Goal: Information Seeking & Learning: Learn about a topic

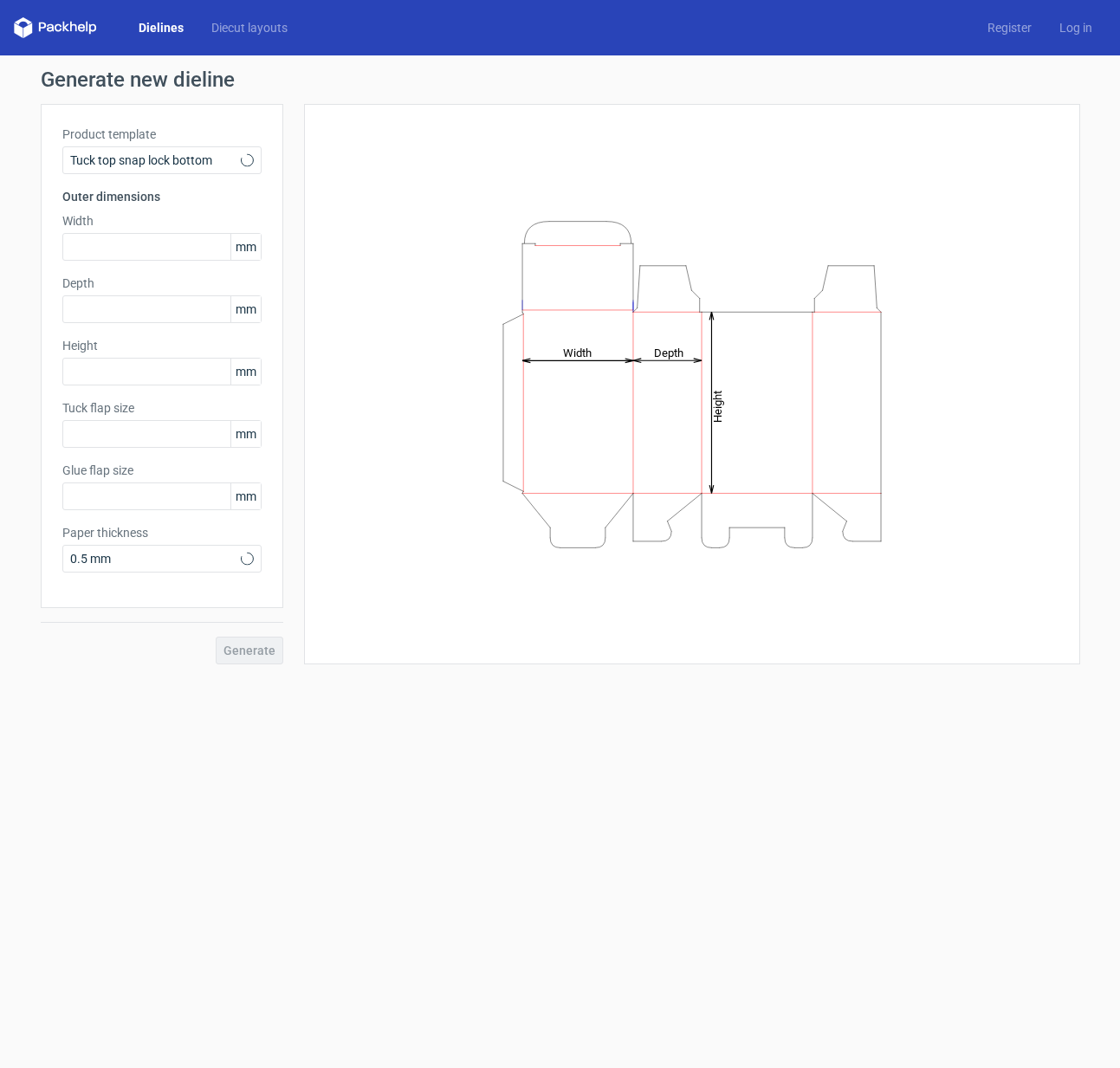
type input "15"
type input "10"
click at [234, 166] on span "Tuck top snap lock bottom" at bounding box center [155, 160] width 170 height 17
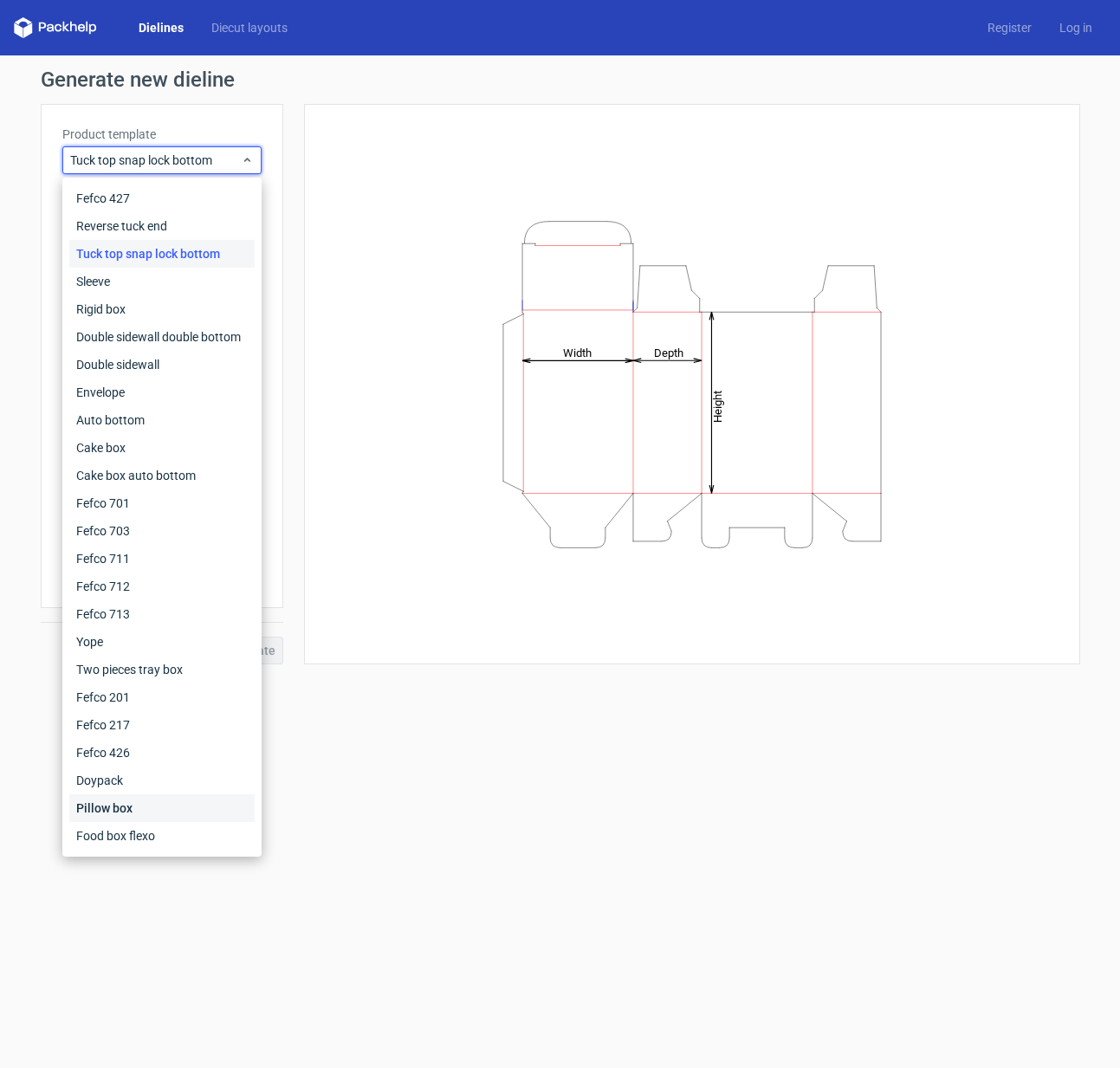
click at [119, 815] on div "Pillow box" at bounding box center [162, 808] width 186 height 28
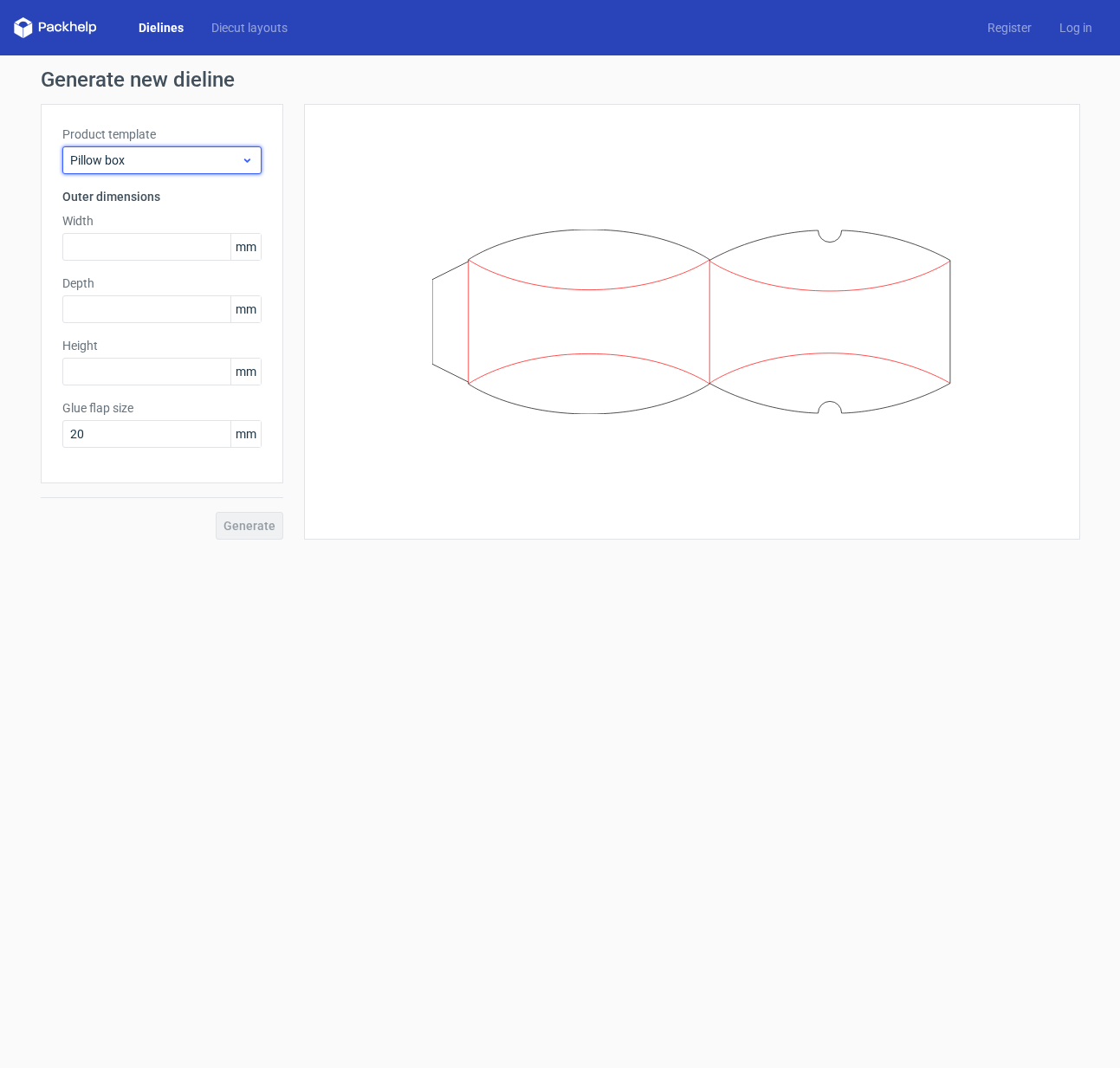
click at [154, 158] on span "Pillow box" at bounding box center [155, 160] width 170 height 17
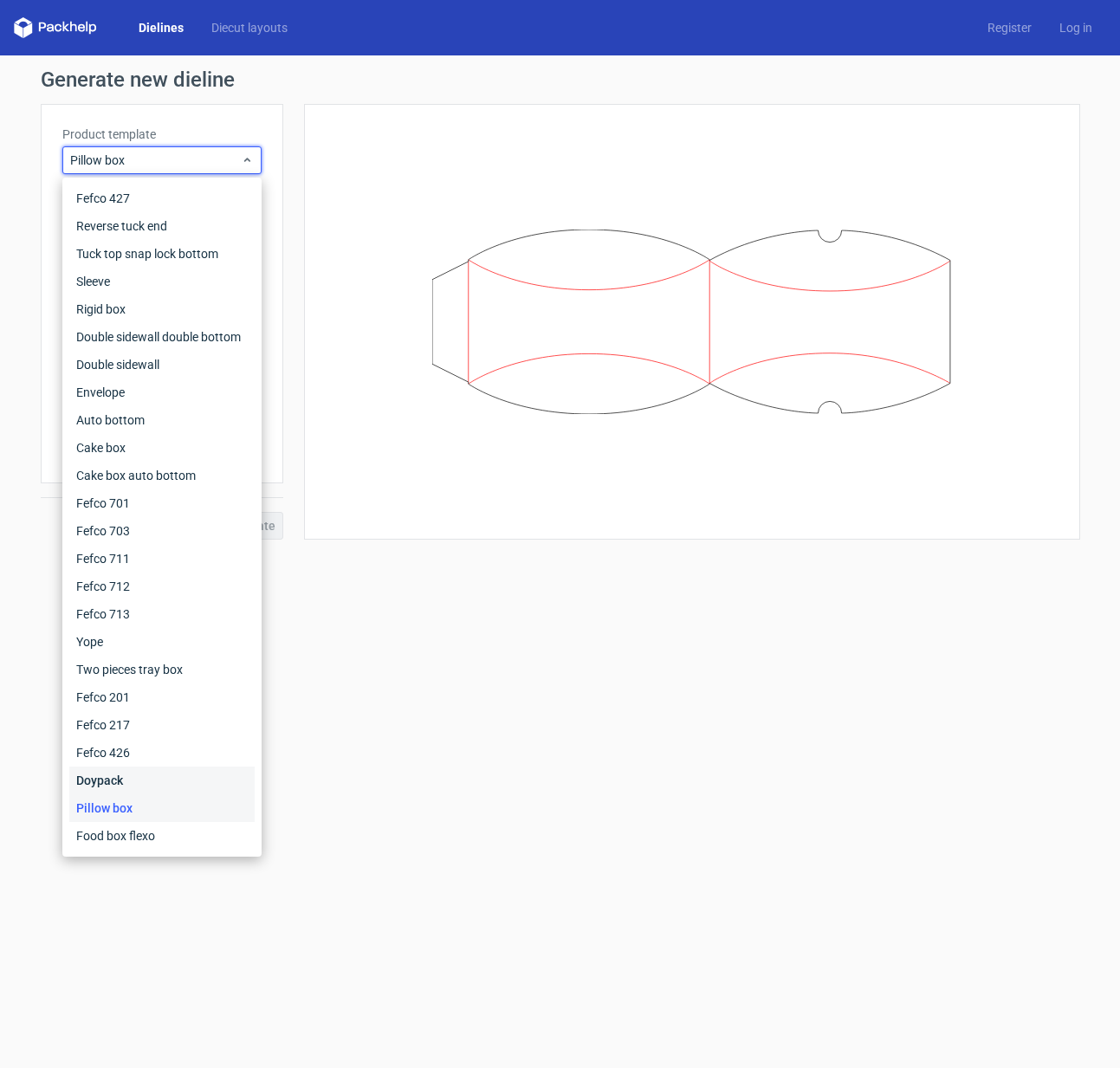
click at [139, 782] on div "Doypack" at bounding box center [162, 781] width 186 height 28
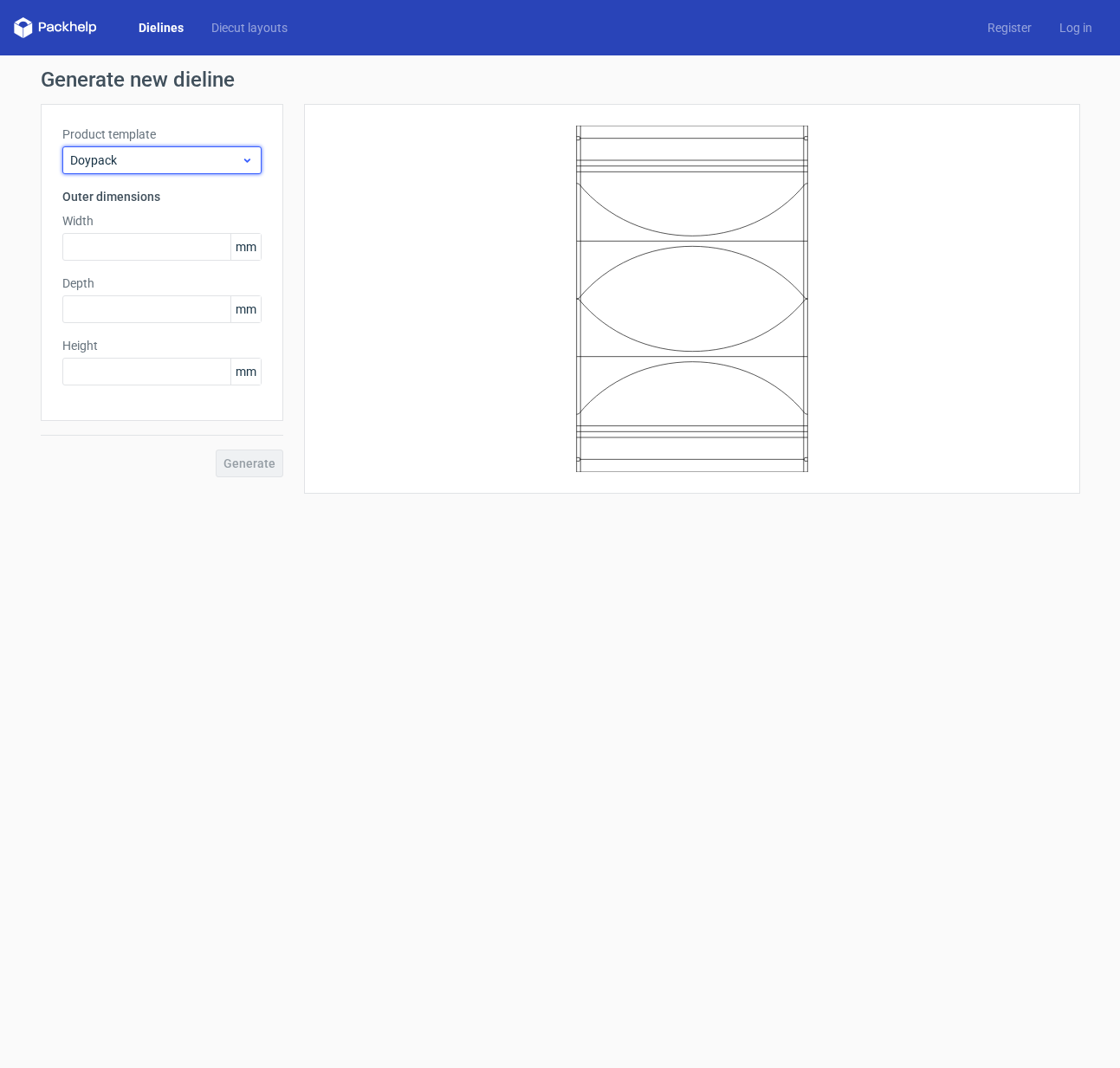
click at [178, 151] on span "Doypack" at bounding box center [155, 160] width 170 height 17
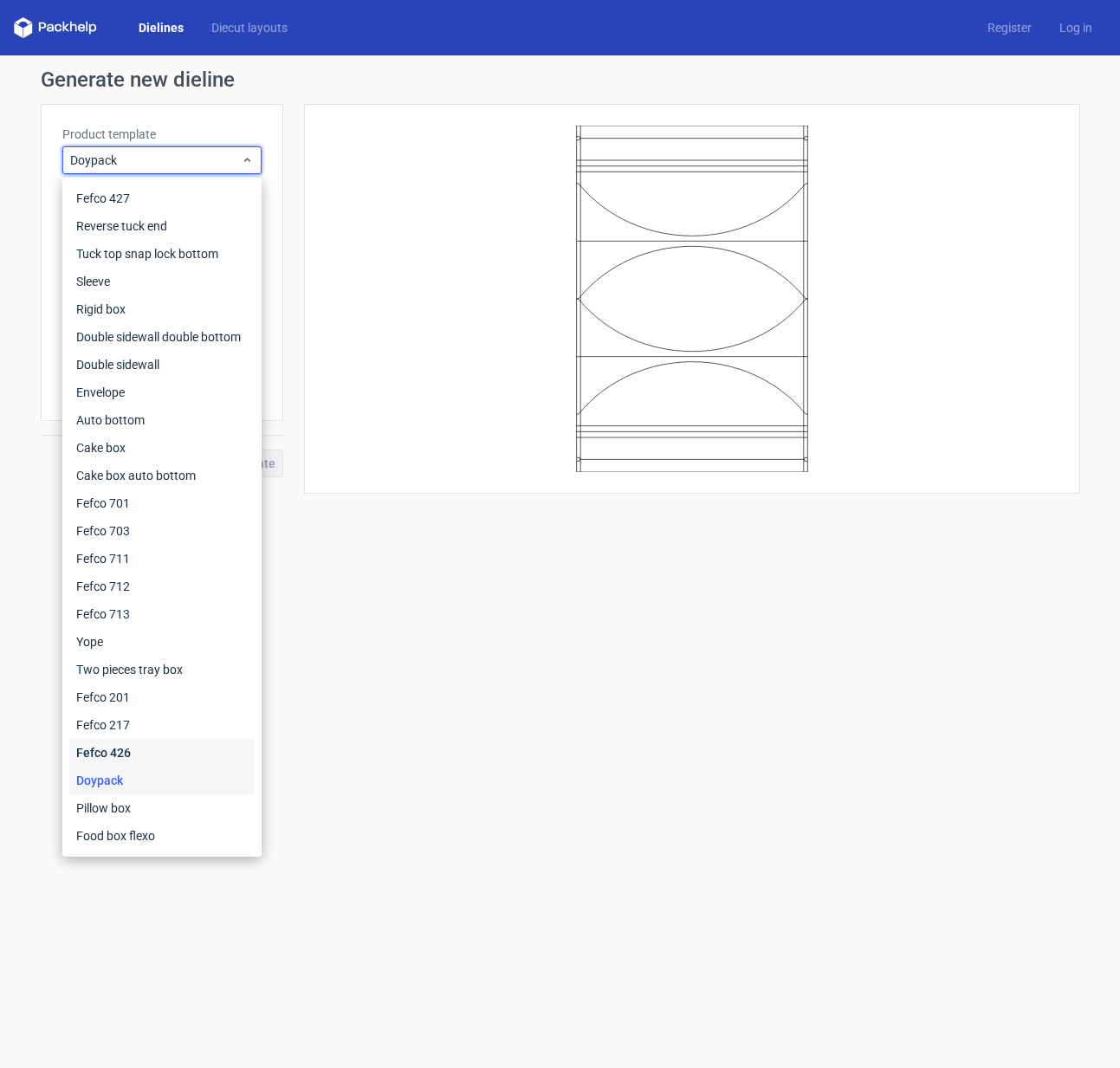
drag, startPoint x: 141, startPoint y: 749, endPoint x: 152, endPoint y: 647, distance: 102.6
click at [140, 749] on div "Fefco 426" at bounding box center [162, 753] width 186 height 28
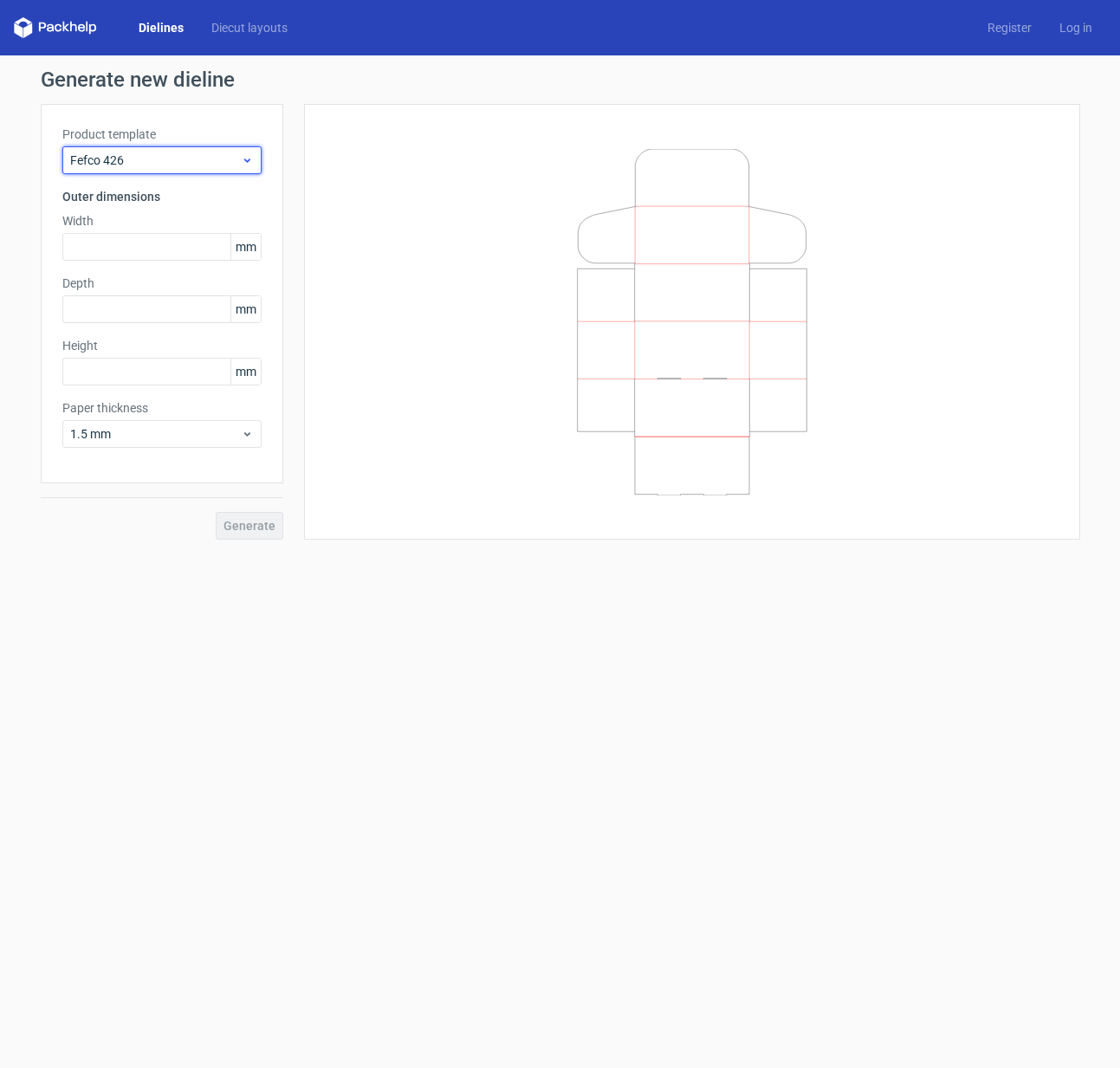
click at [205, 158] on span "Fefco 426" at bounding box center [155, 160] width 170 height 17
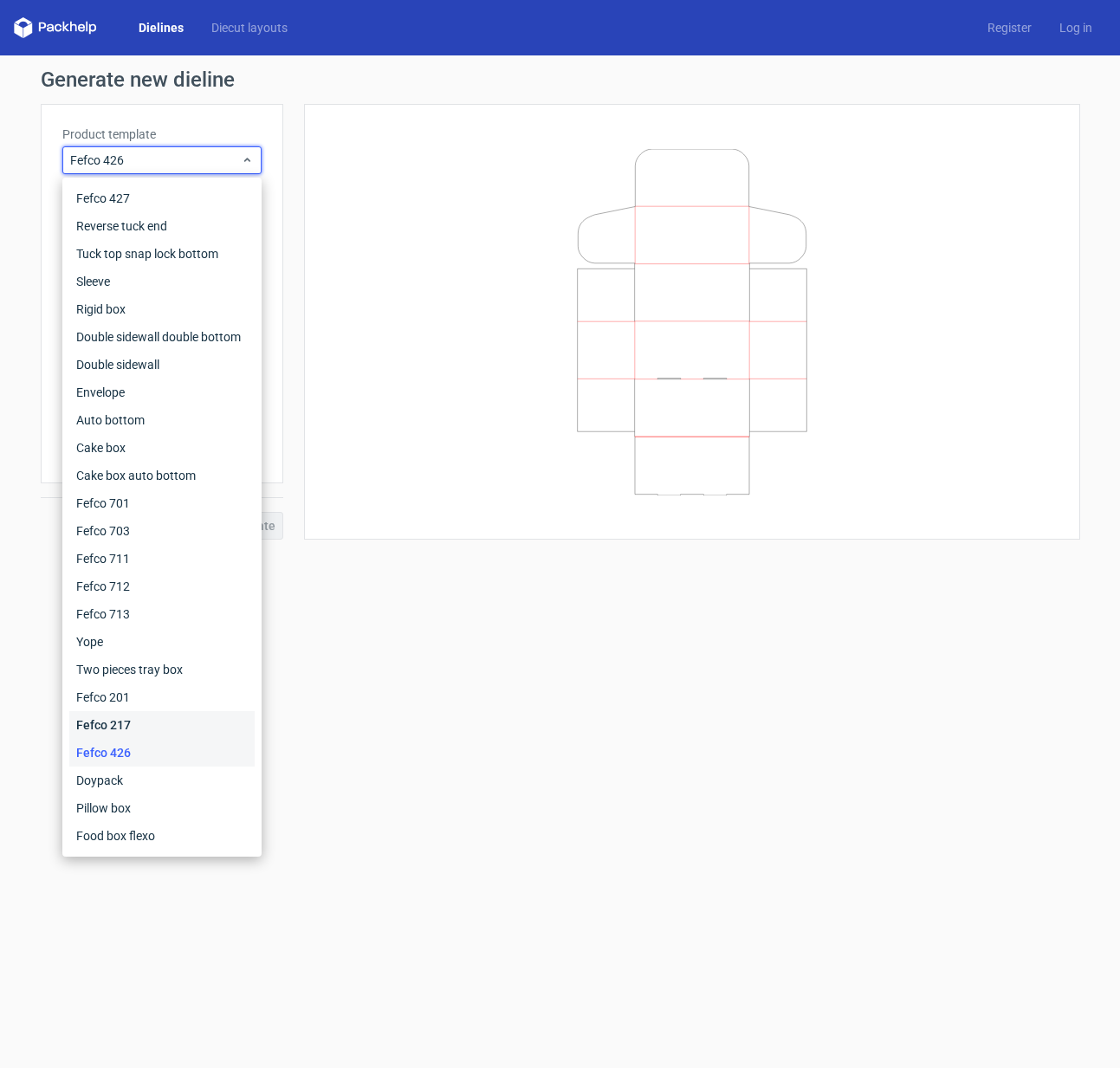
click at [111, 718] on div "Fefco 217" at bounding box center [162, 724] width 186 height 28
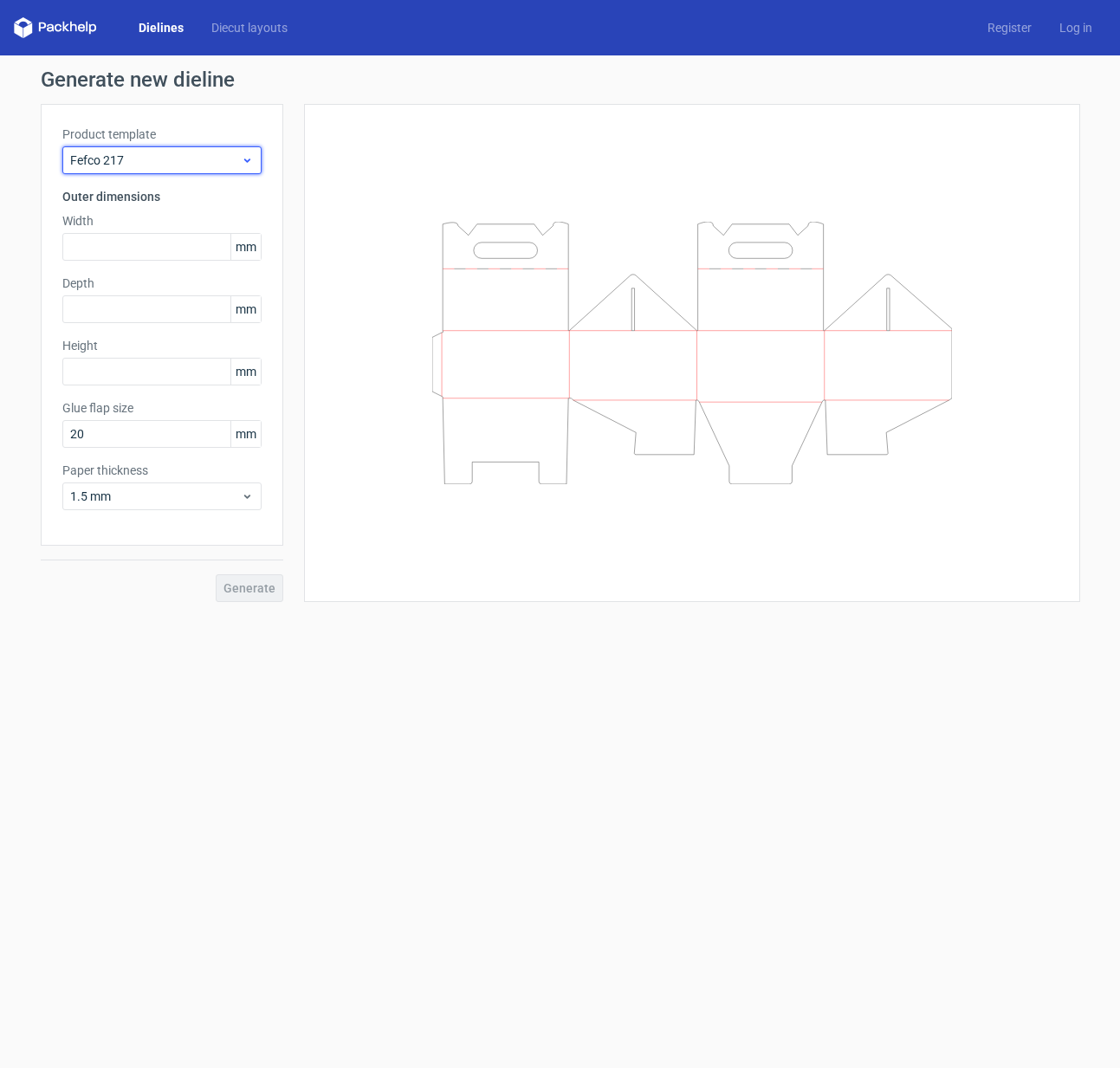
click at [180, 157] on span "Fefco 217" at bounding box center [155, 160] width 170 height 17
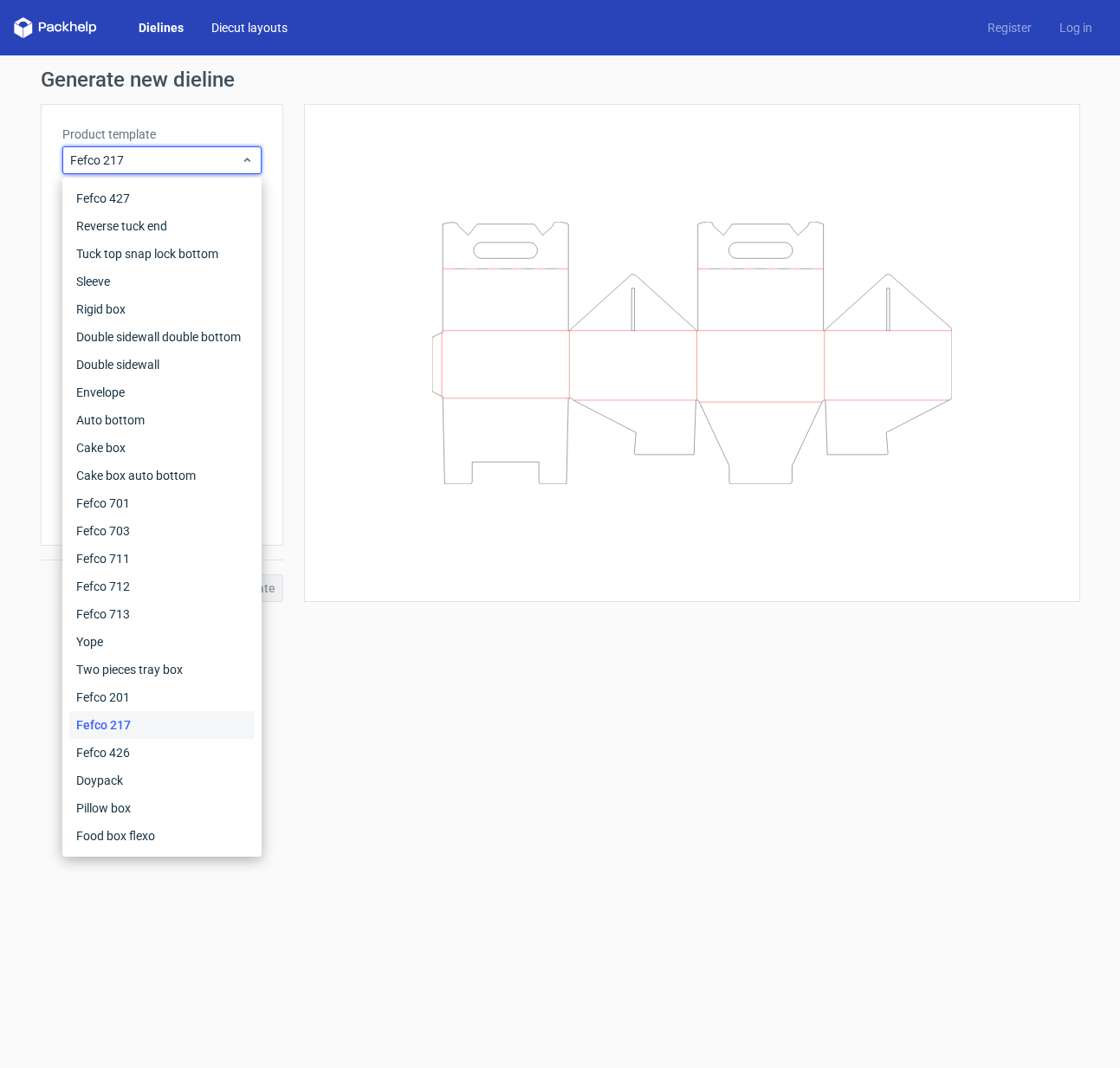
click at [222, 33] on link "Diecut layouts" at bounding box center [249, 28] width 104 height 17
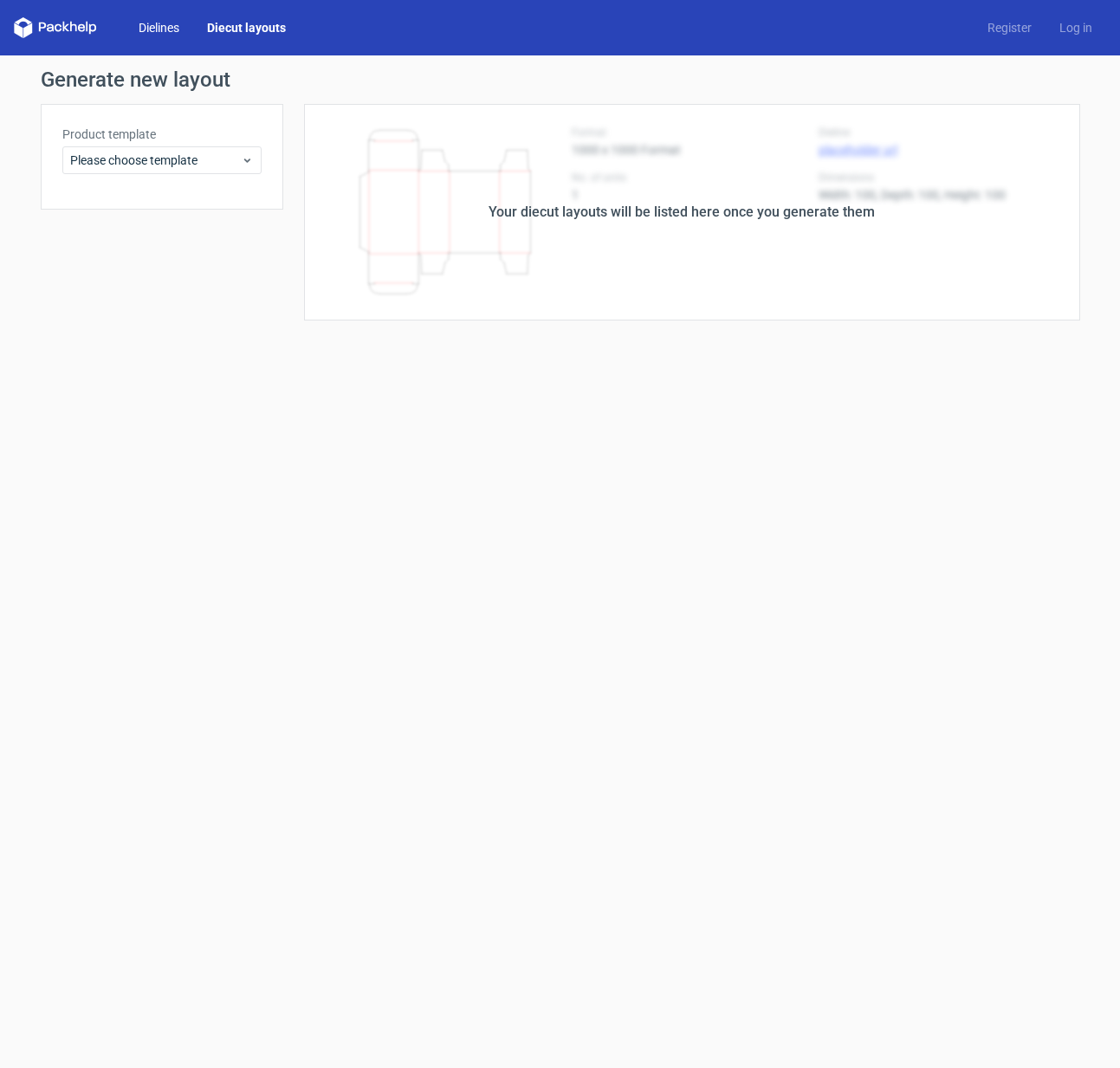
click at [152, 20] on link "Dielines" at bounding box center [159, 28] width 69 height 17
